Goal: Task Accomplishment & Management: Complete application form

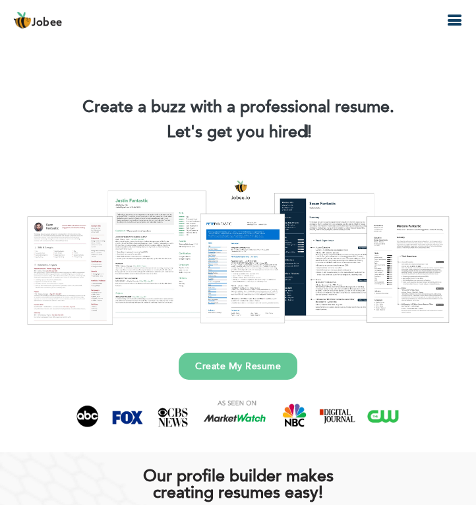
click at [448, 18] on icon "button" at bounding box center [454, 21] width 16 height 16
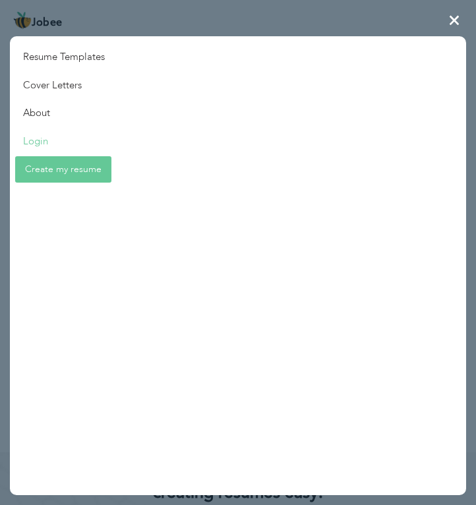
click at [45, 142] on link "Login" at bounding box center [64, 141] width 108 height 28
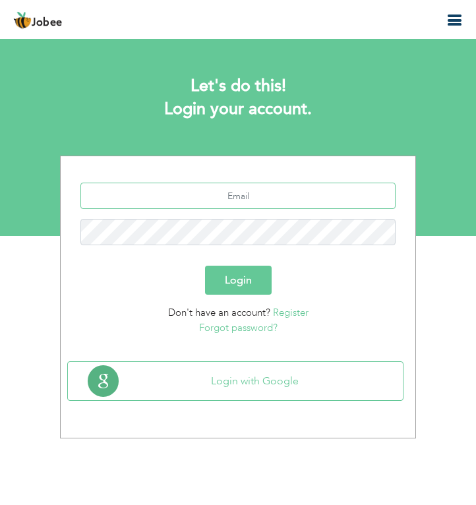
type input "[EMAIL_ADDRESS][DOMAIN_NAME]"
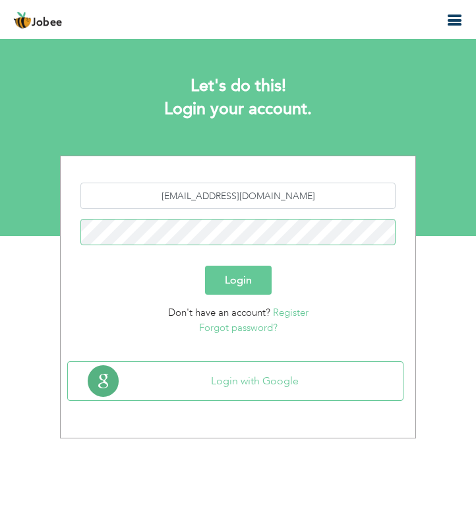
click at [238, 280] on button "Login" at bounding box center [238, 280] width 67 height 29
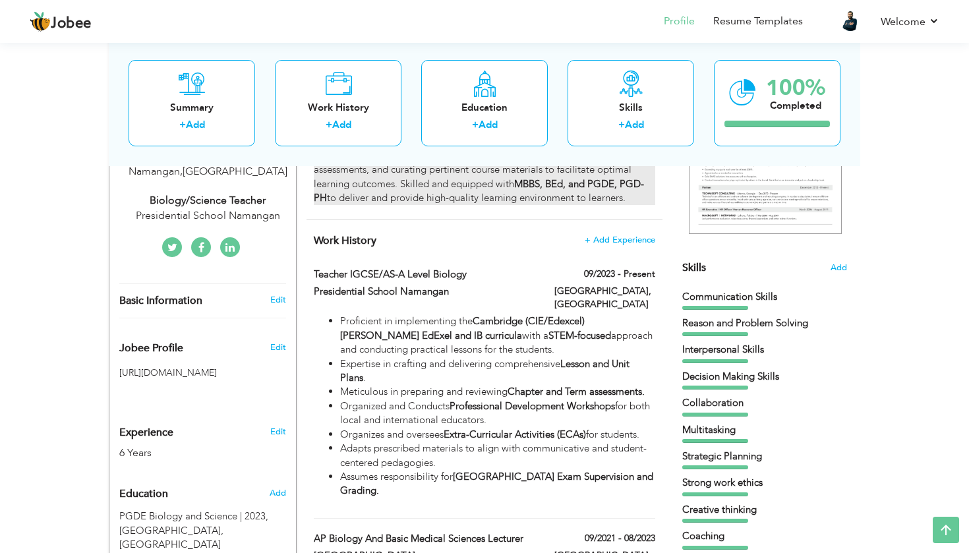
scroll to position [248, 0]
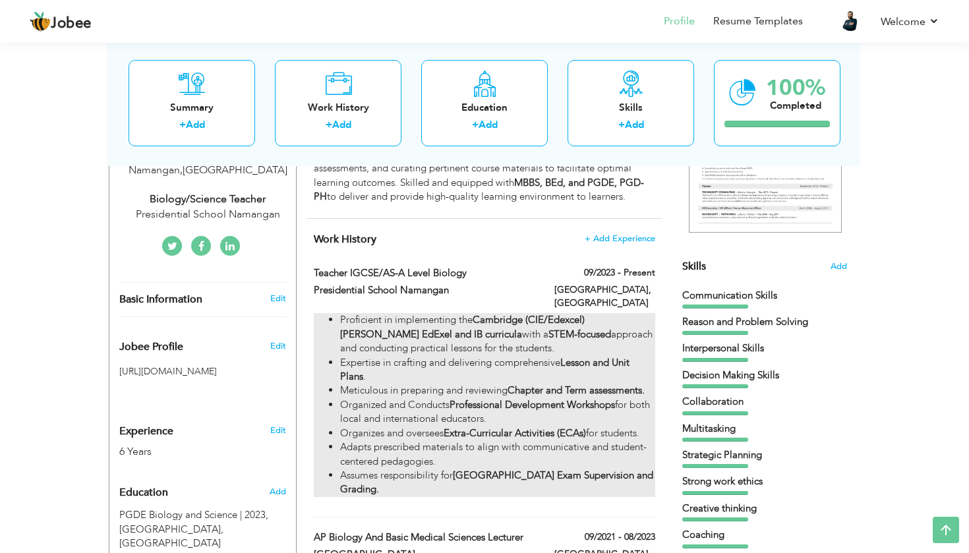
click at [450, 313] on li "Proficient in implementing the Cambridge (CIE/Edexcel) Pearson EdExel and IB cu…" at bounding box center [497, 334] width 315 height 42
type input "Teacher IGCSE/AS-A Level Biology"
type input "Presidential School Namangan"
type input "09/2023"
type input "Uzbekistan"
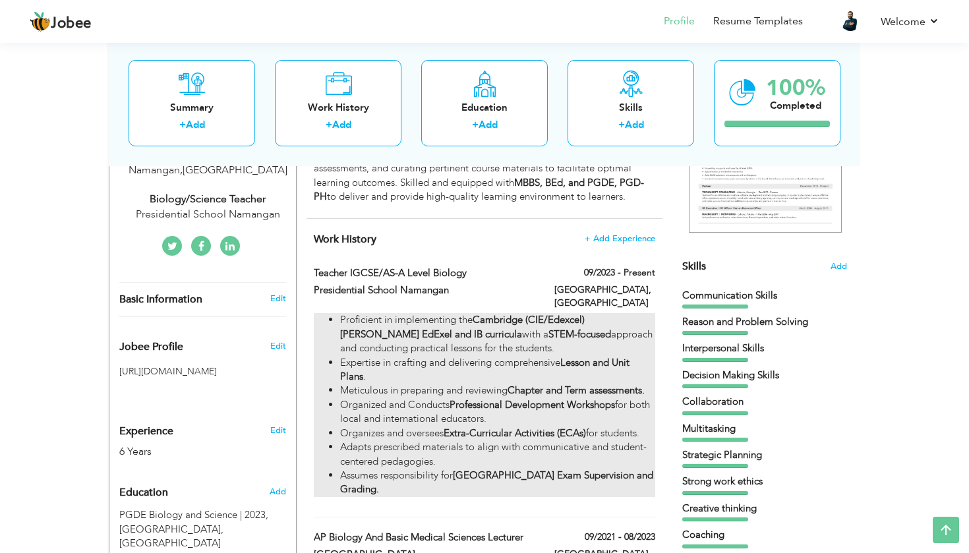
type input "Namangan"
checkbox input "true"
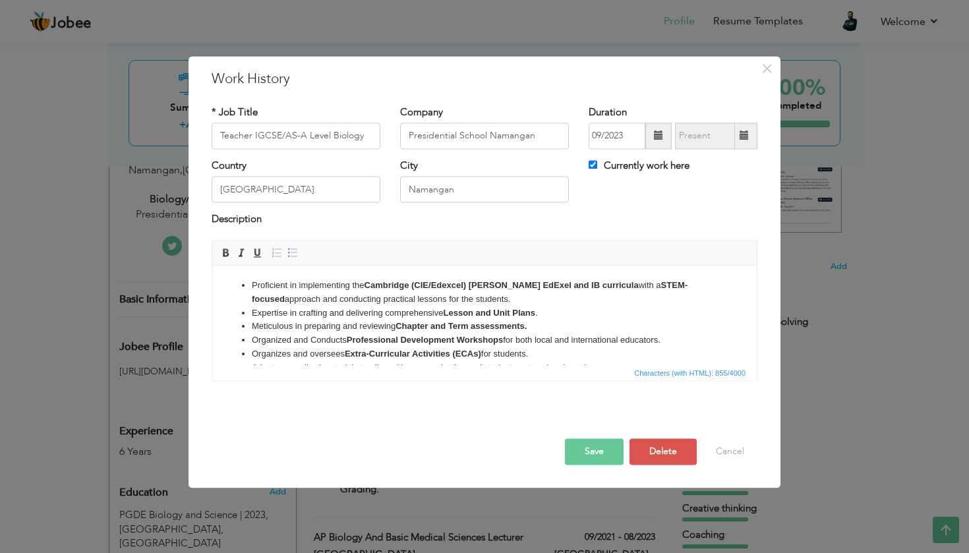
click at [471, 291] on li "Proficient in implementing the Cambridge (CIE/Edexcel) Pearson EdExel and IB cu…" at bounding box center [484, 293] width 465 height 28
click at [471, 282] on strong "Cambridge (CIE/Edexcel) Pearson EdExel and IB curricula" at bounding box center [502, 285] width 274 height 10
click at [475, 285] on strong "Cambridge (CIE/Edexcel) and Pearson EdExel and IB curricula" at bounding box center [511, 285] width 292 height 10
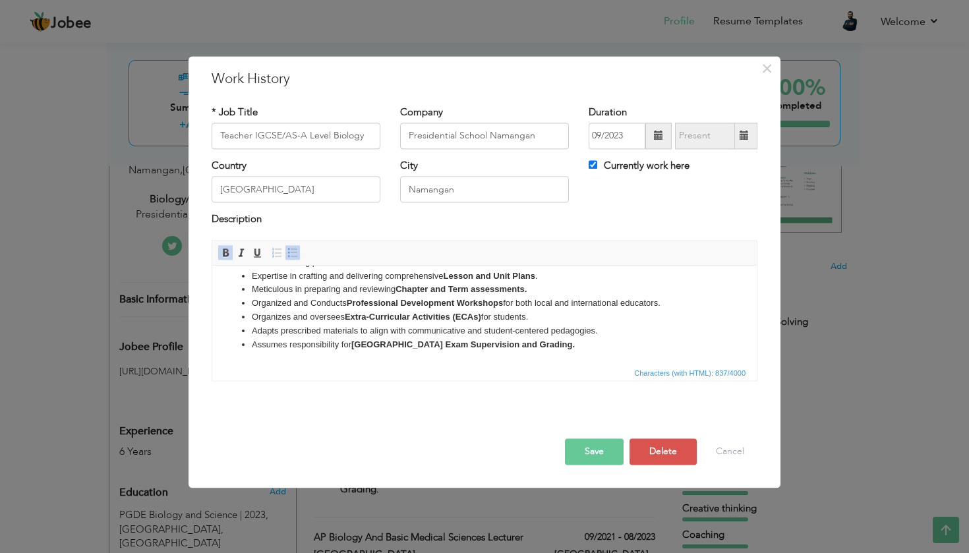
scroll to position [37, 0]
click at [475, 444] on button "Save" at bounding box center [594, 451] width 59 height 26
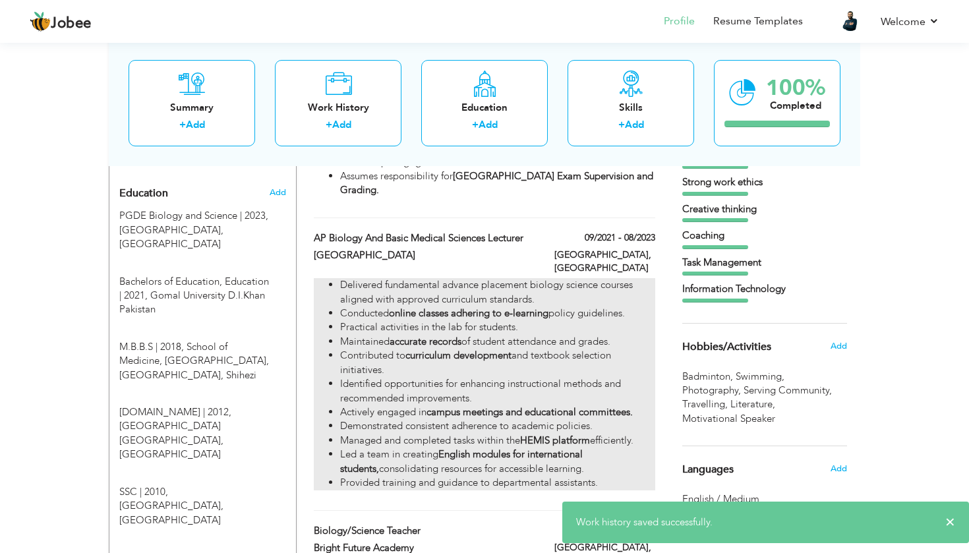
scroll to position [546, 0]
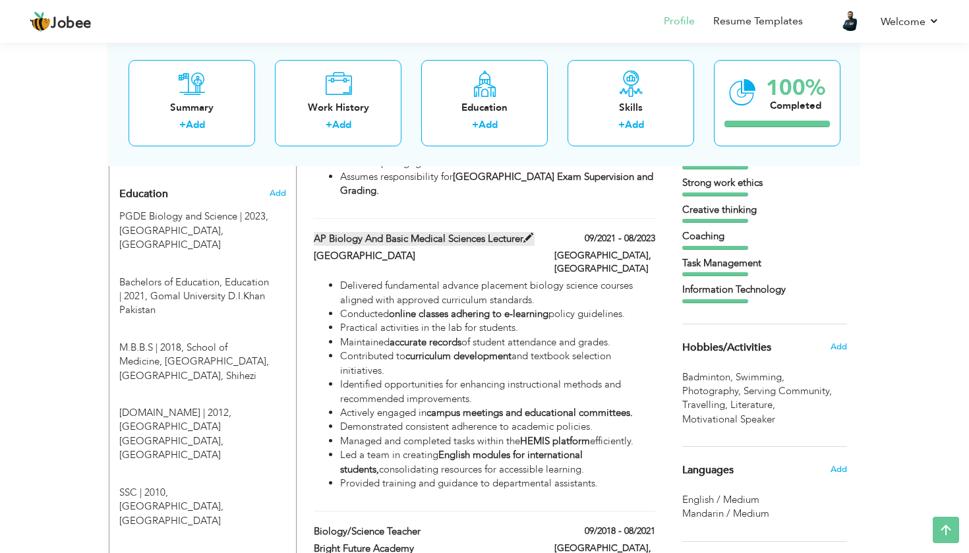
click at [387, 244] on label "AP Biology and Basic Medical Sciences Lecturer" at bounding box center [424, 239] width 221 height 14
type input "AP Biology and Basic Medical Sciences Lecturer"
type input "Samarkand State Medical University"
type input "09/2021"
type input "08/2023"
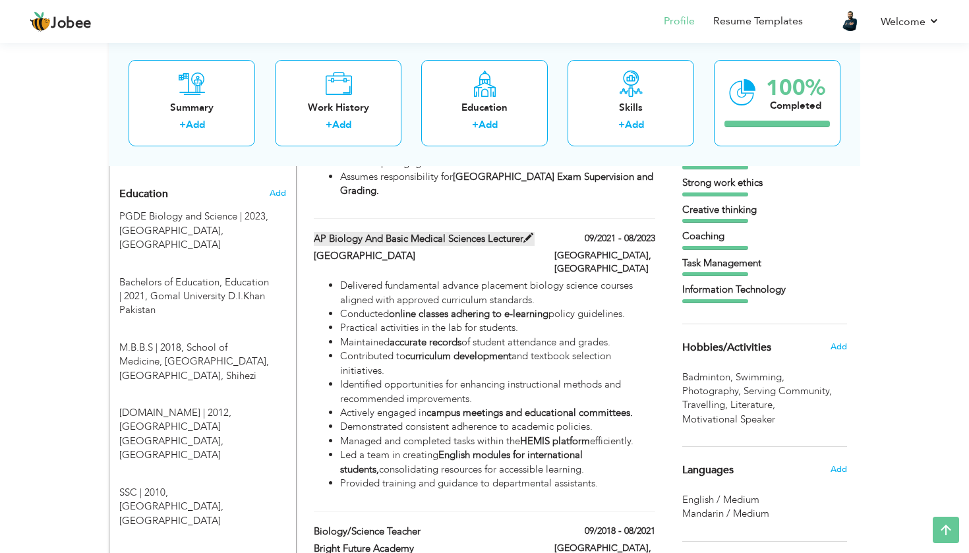
type input "Samarkand"
checkbox input "false"
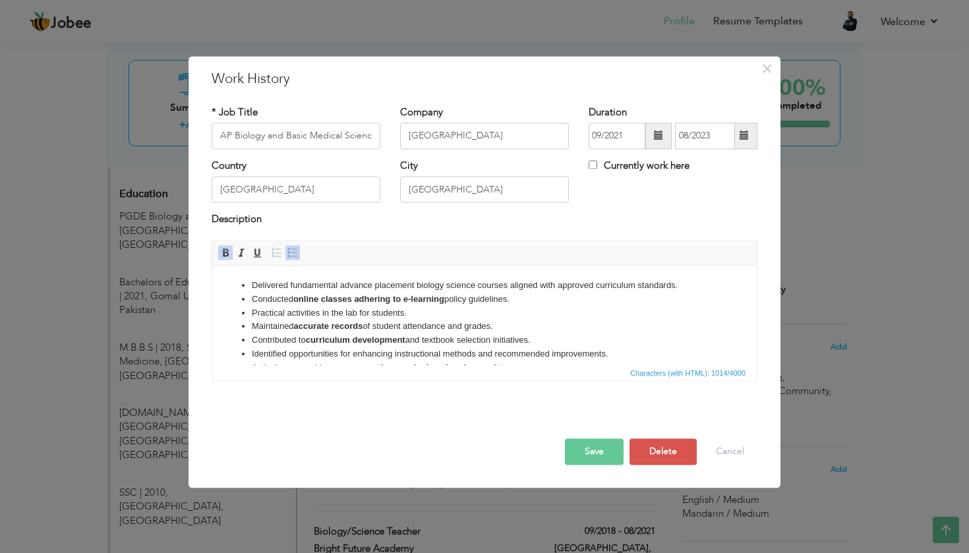
scroll to position [29, 0]
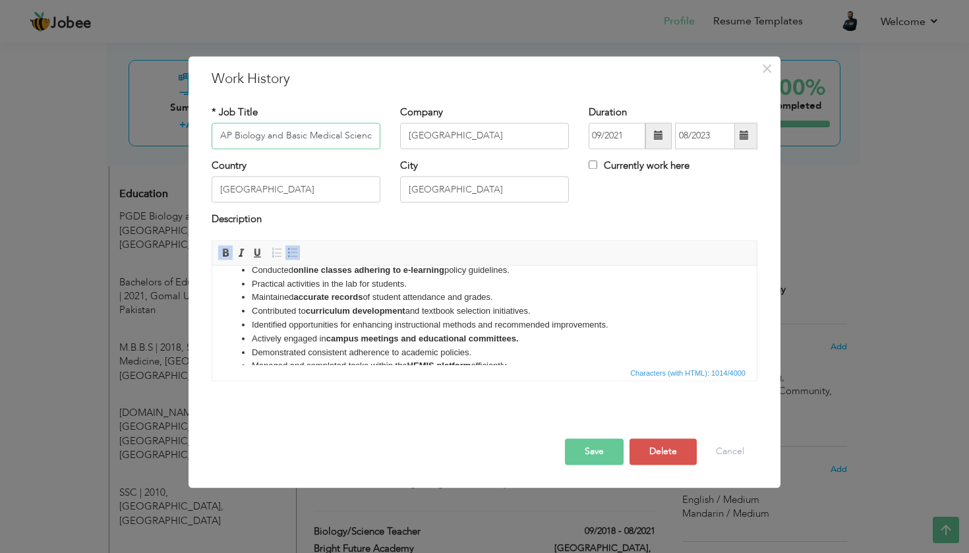
click at [257, 129] on input "AP Biology and Basic Medical Sciences Lecturer" at bounding box center [296, 136] width 169 height 26
click at [252, 133] on input "AP Biology and Basic Medical Sciences Lecturer" at bounding box center [296, 136] width 169 height 26
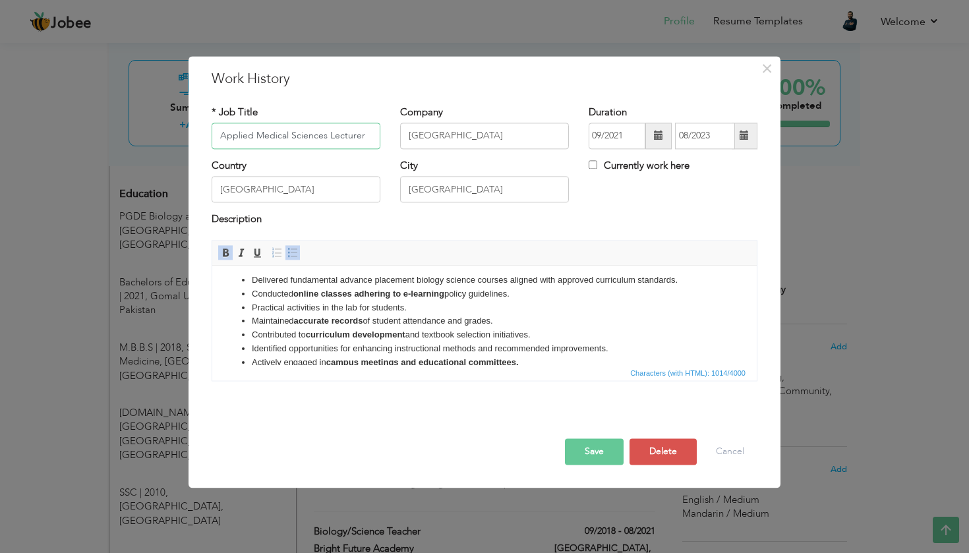
scroll to position [0, 0]
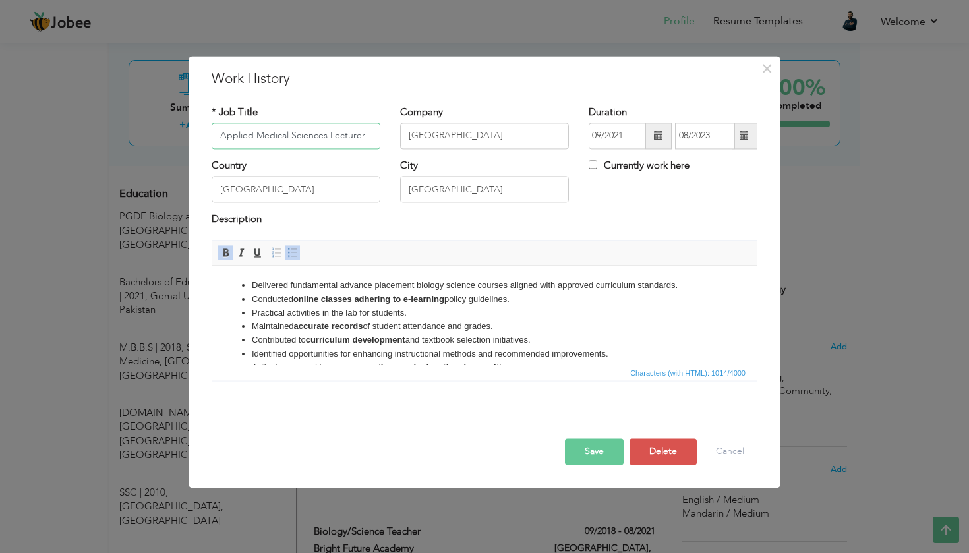
type input "Applied Medical Sciences Lecturer"
drag, startPoint x: 414, startPoint y: 287, endPoint x: 342, endPoint y: 287, distance: 71.9
click at [341, 287] on li "Delivered fundamental advance placement biology science courses aligned with ap…" at bounding box center [484, 286] width 465 height 14
click at [368, 286] on li "Delivered fundamental biology science courses aligned with approved curriculum …" at bounding box center [484, 286] width 465 height 14
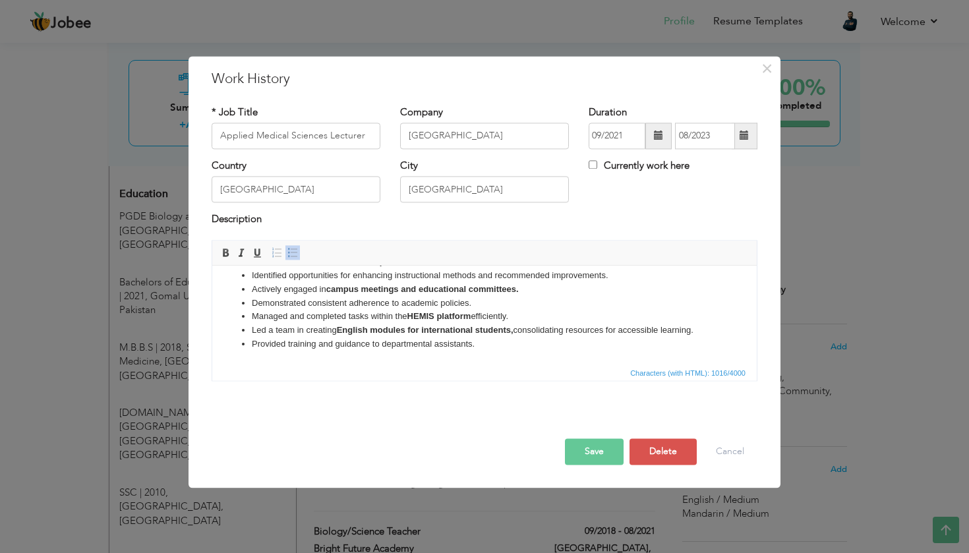
scroll to position [78, 0]
click at [475, 453] on button "Save" at bounding box center [594, 451] width 59 height 26
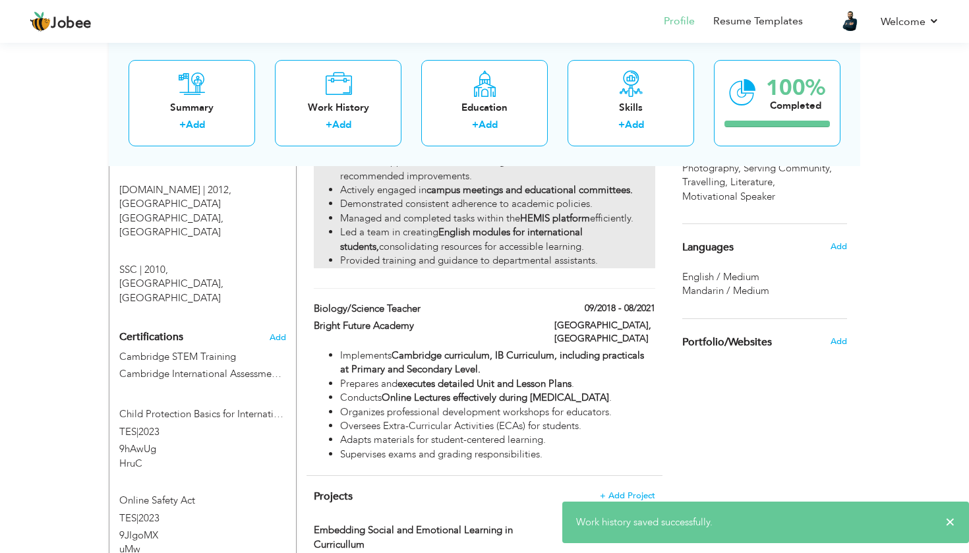
scroll to position [770, 0]
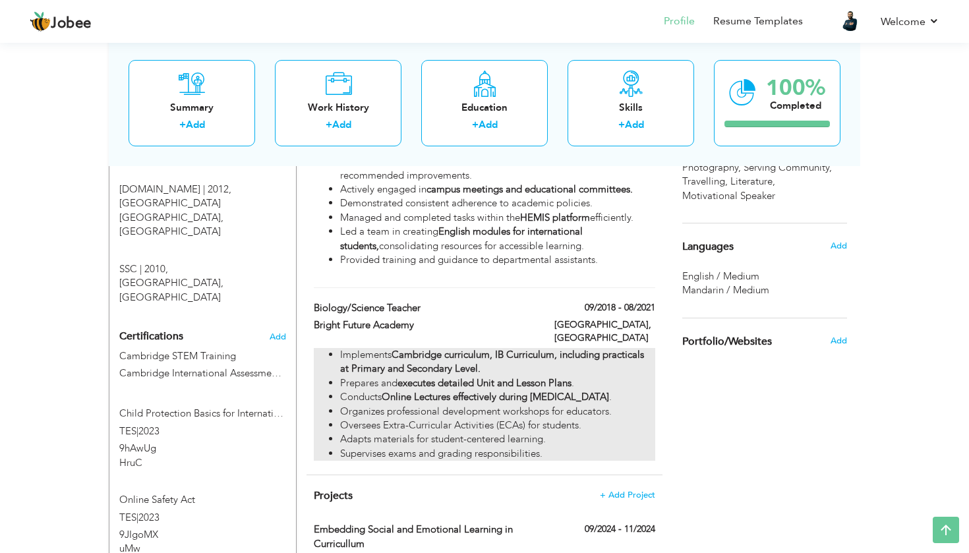
click at [475, 348] on strong "Cambridge curriculum, IB Curriculum, including practicals at Primary and Second…" at bounding box center [492, 361] width 304 height 27
type input "Biology/Science Teacher"
type input "Bright Future Academy"
type input "09/2018"
type input "08/2021"
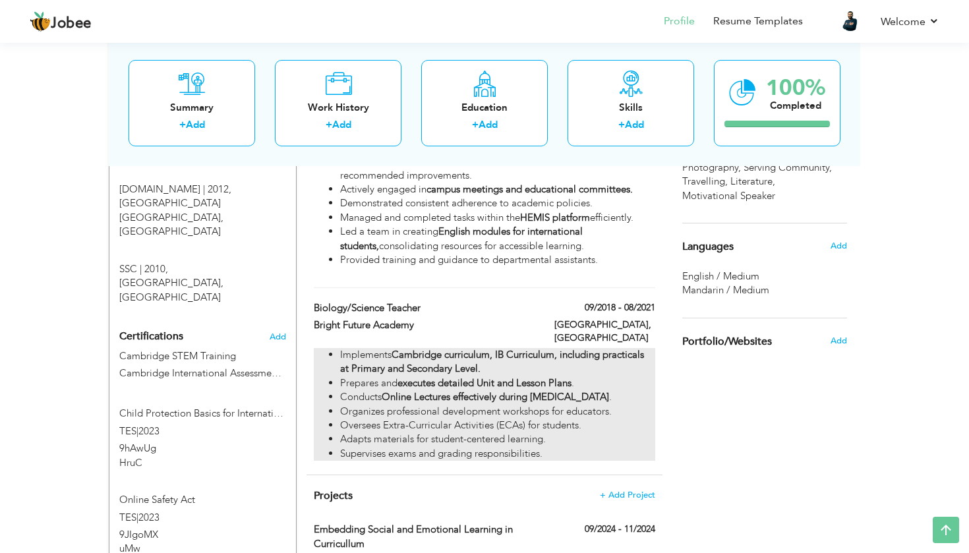
type input "Pakistan"
type input "Karachi"
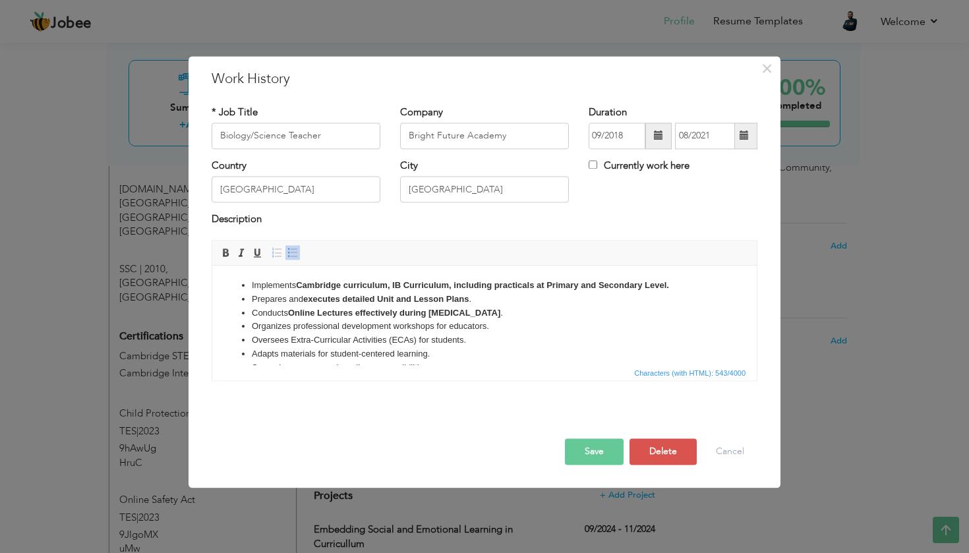
scroll to position [0, 0]
click at [453, 288] on strong "Cambridge curriculum, IB Curriculum, including practicals at Primary and Second…" at bounding box center [482, 285] width 373 height 10
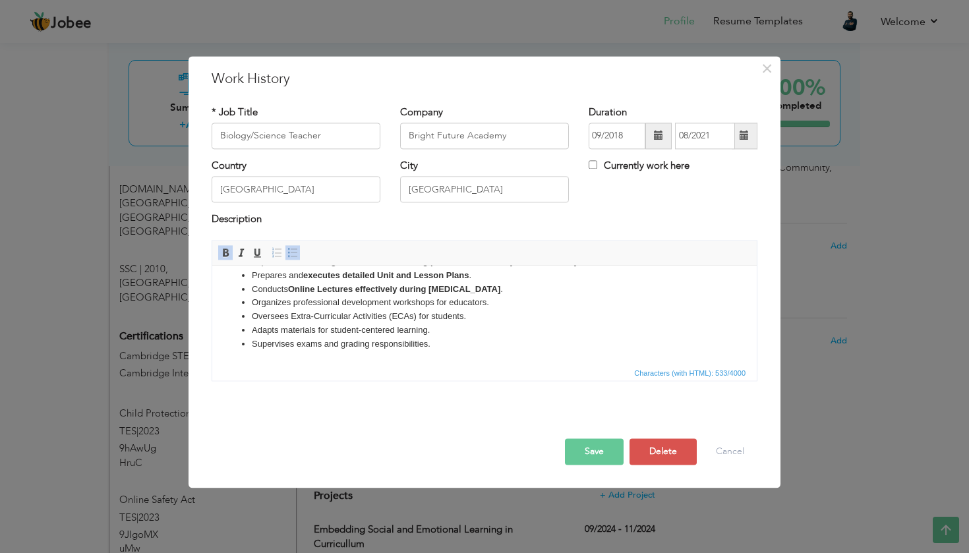
scroll to position [24, 0]
click at [475, 445] on button "Save" at bounding box center [594, 451] width 59 height 26
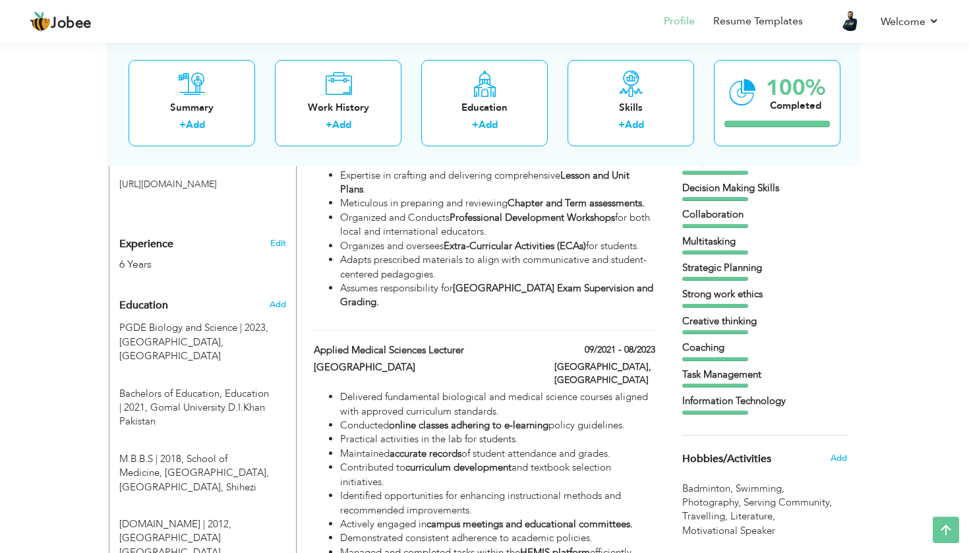
scroll to position [430, 0]
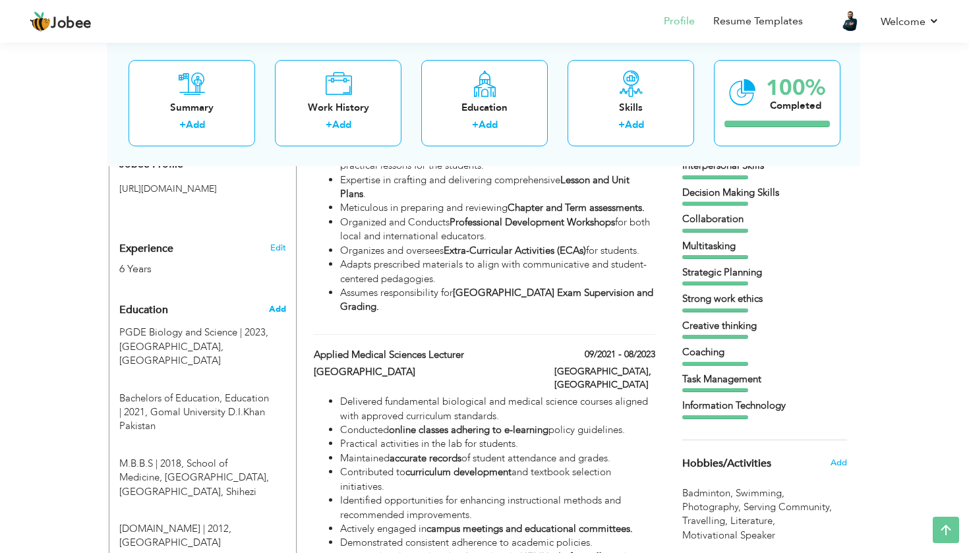
click at [279, 303] on span "Add" at bounding box center [277, 309] width 17 height 12
radio input "true"
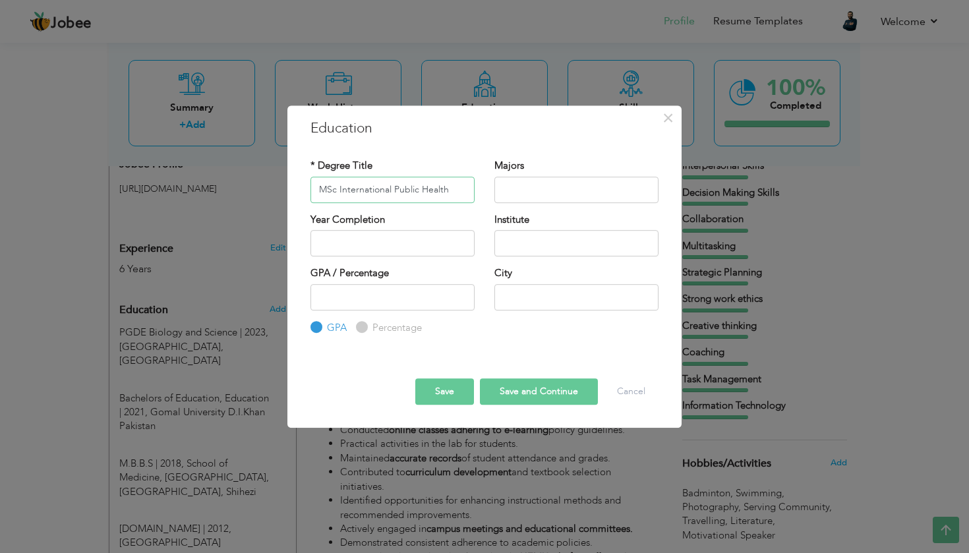
type input "MSc International Public Health"
click at [475, 193] on input "text" at bounding box center [576, 190] width 164 height 26
type input "Public Health and Sciences"
click at [475, 249] on input "text" at bounding box center [576, 243] width 164 height 26
type input "Liverpool John Moores University"
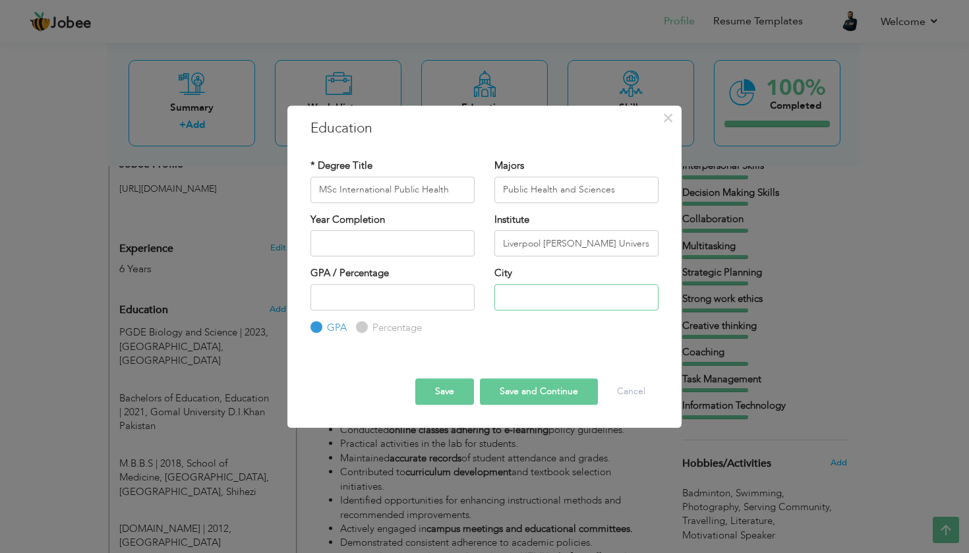
click at [475, 297] on input "text" at bounding box center [576, 297] width 164 height 26
type input "Liverpool"
click at [434, 393] on button "Save" at bounding box center [444, 391] width 59 height 26
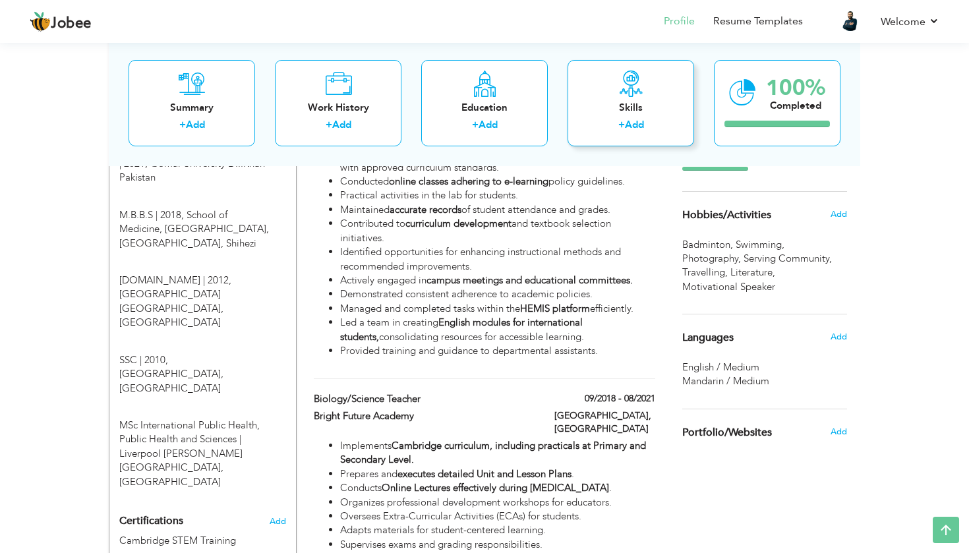
scroll to position [603, 0]
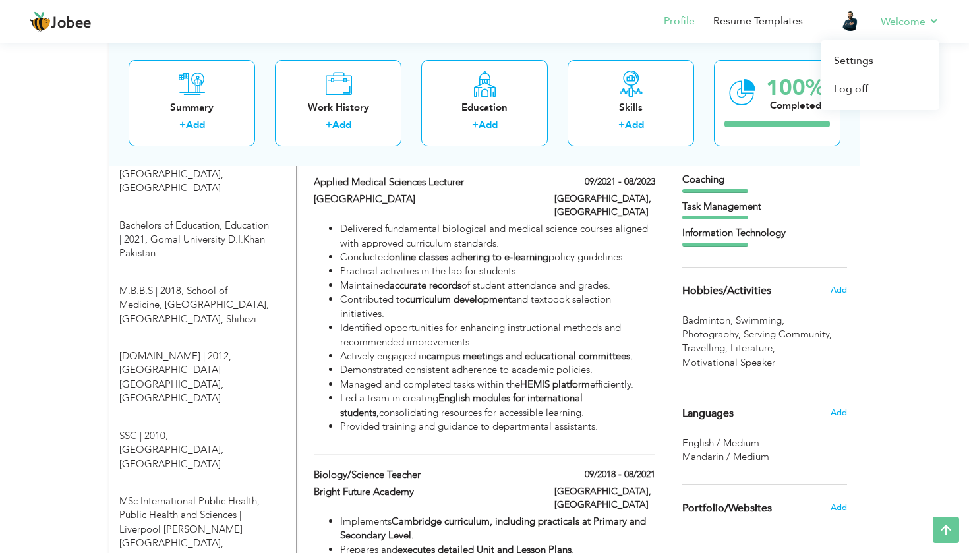
click at [475, 15] on link "Welcome" at bounding box center [910, 22] width 59 height 16
click at [475, 26] on link "Resume Templates" at bounding box center [758, 21] width 90 height 15
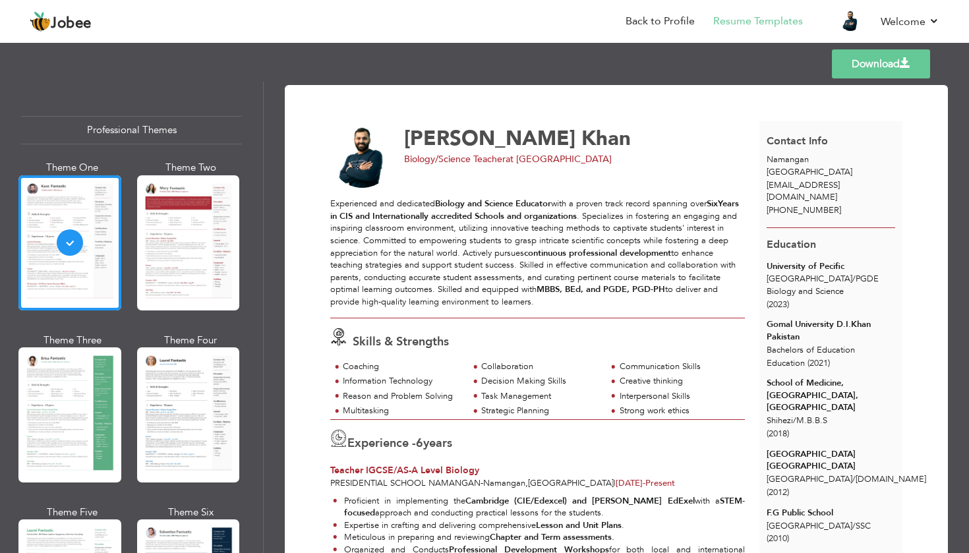
click at [865, 73] on link "Download" at bounding box center [881, 63] width 98 height 29
click at [862, 67] on link "Download" at bounding box center [881, 63] width 98 height 29
